Goal: Task Accomplishment & Management: Use online tool/utility

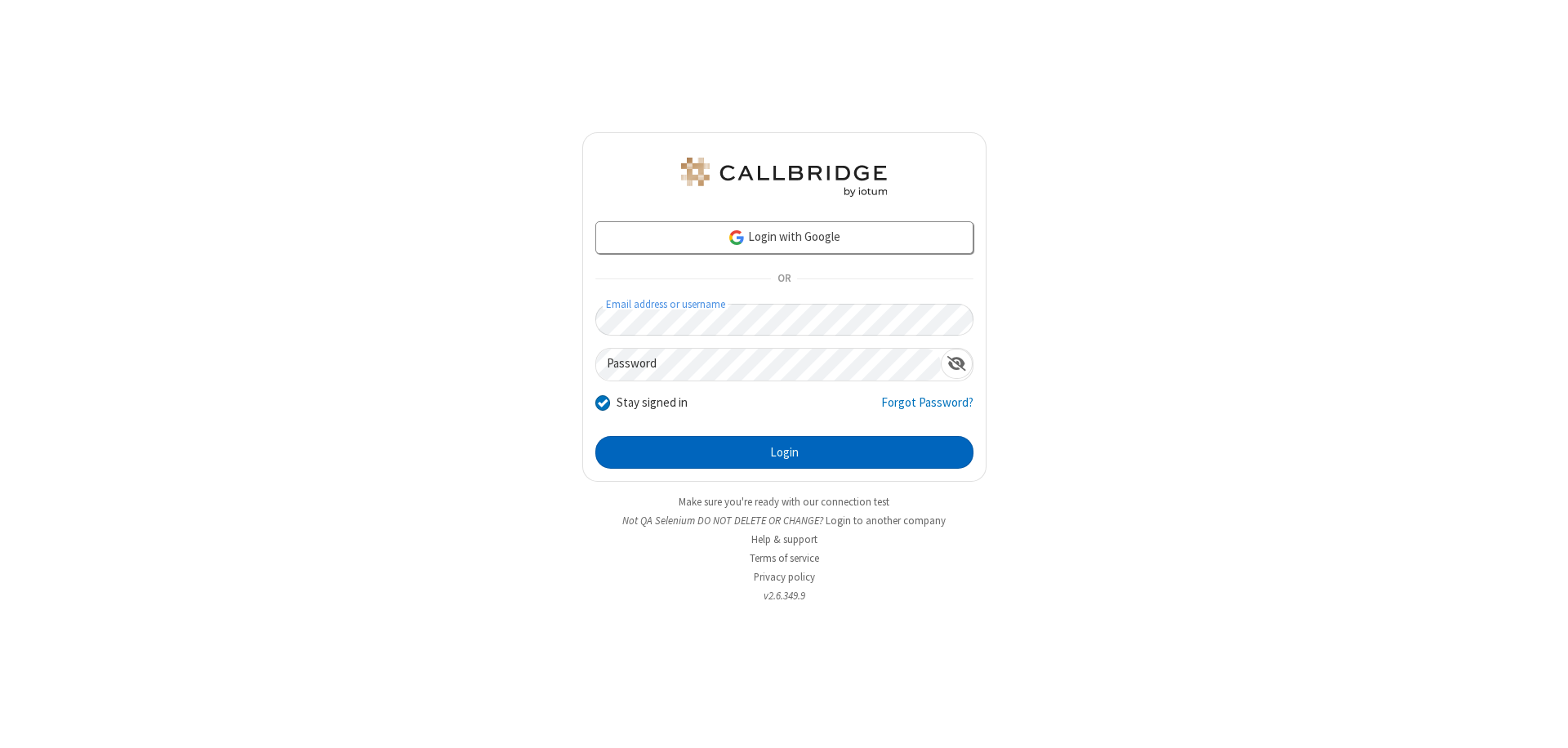
click at [784, 452] on button "Login" at bounding box center [784, 452] width 378 height 33
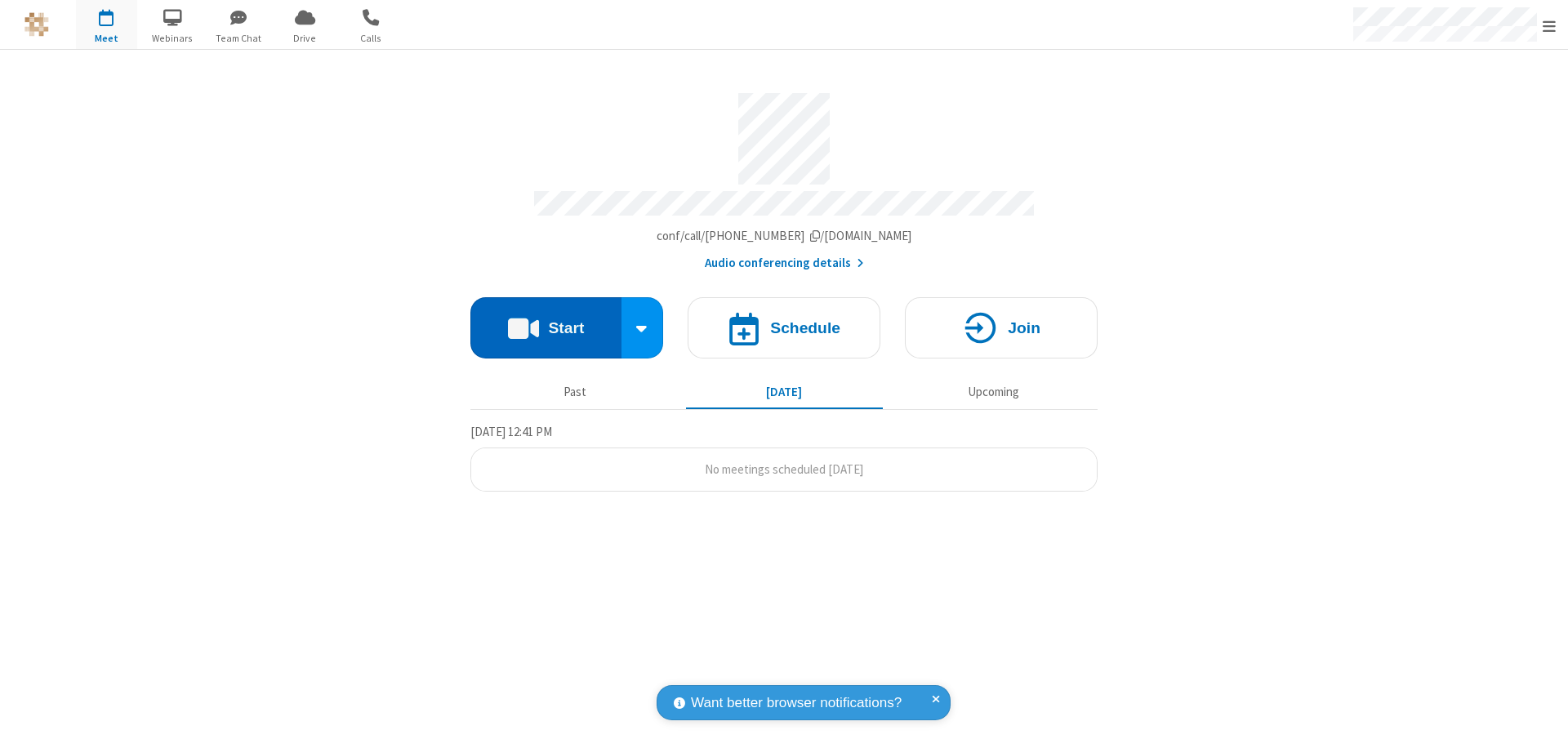
click at [546, 320] on button "Start" at bounding box center [546, 328] width 151 height 61
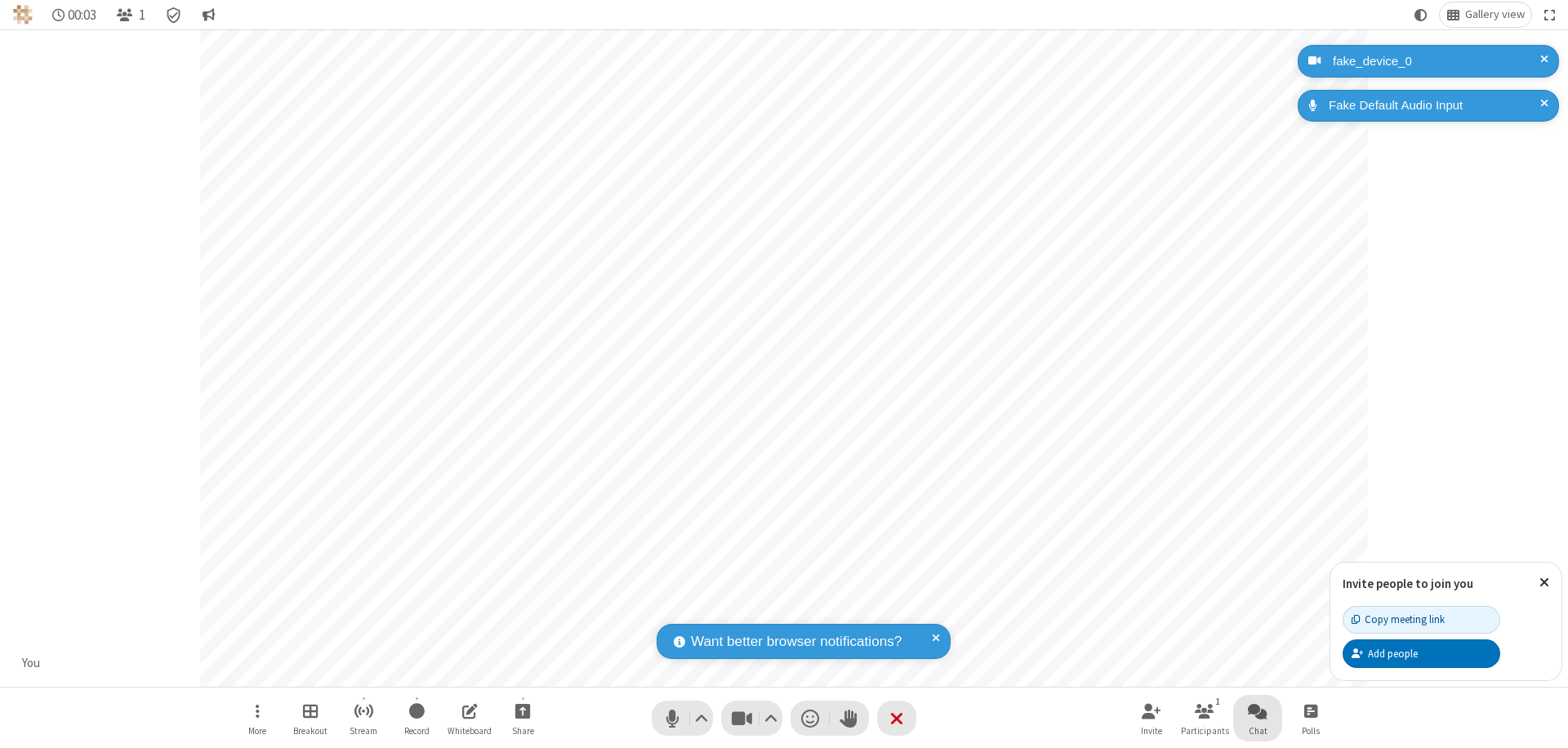
click at [1258, 711] on span "Open chat" at bounding box center [1258, 710] width 19 height 20
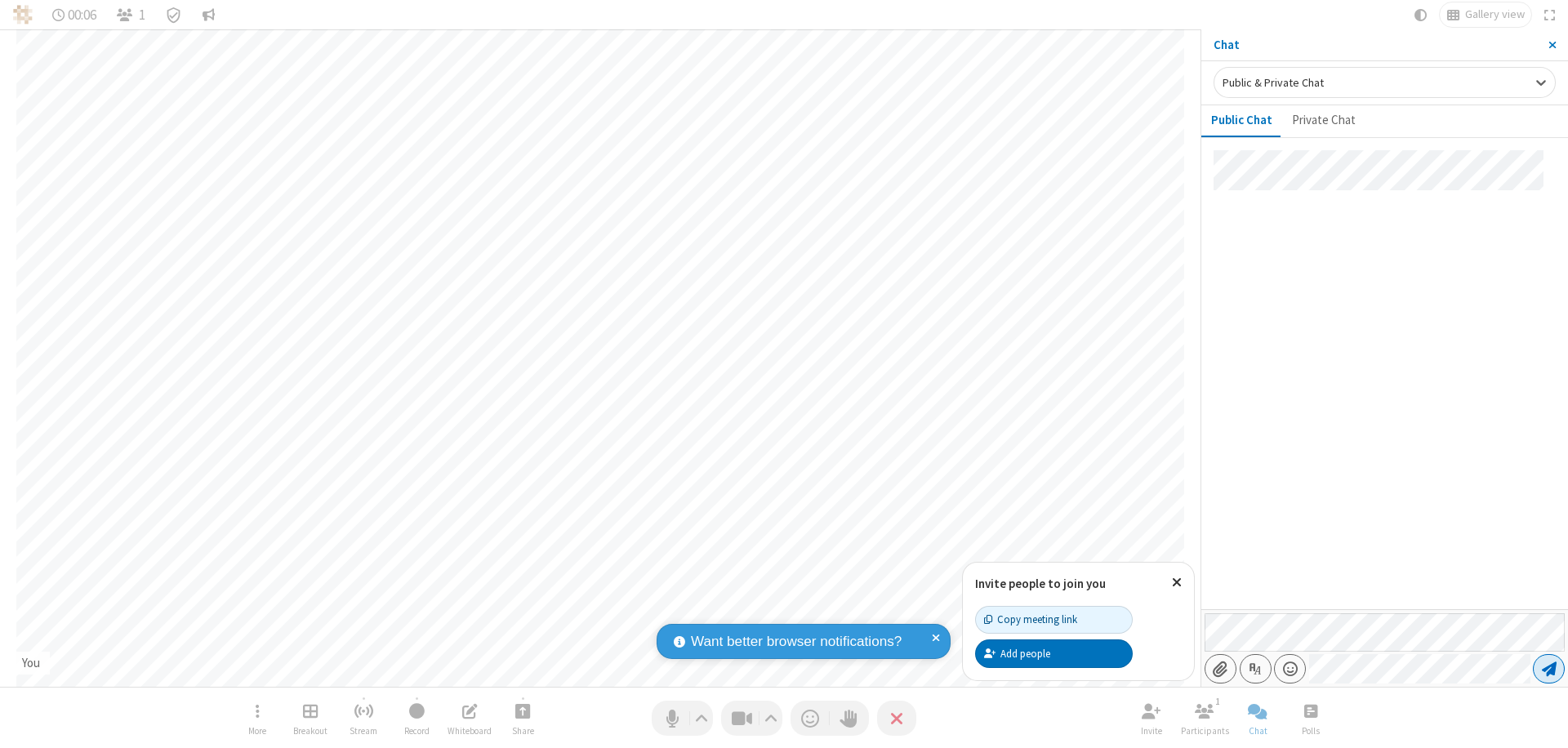
click at [1549, 669] on span "Send message" at bounding box center [1549, 669] width 14 height 16
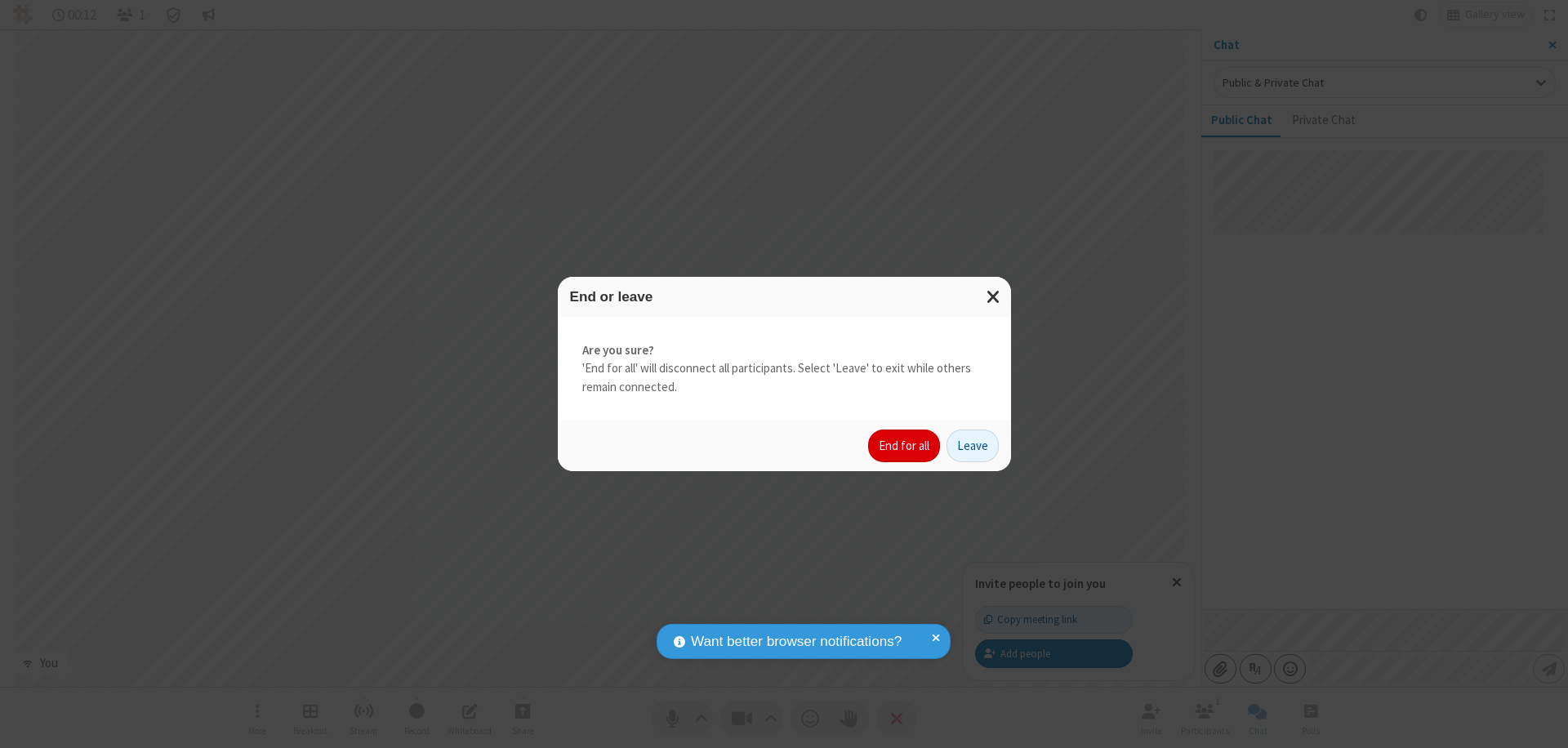
click at [905, 446] on button "End for all" at bounding box center [904, 446] width 71 height 33
